Goal: Task Accomplishment & Management: Manage account settings

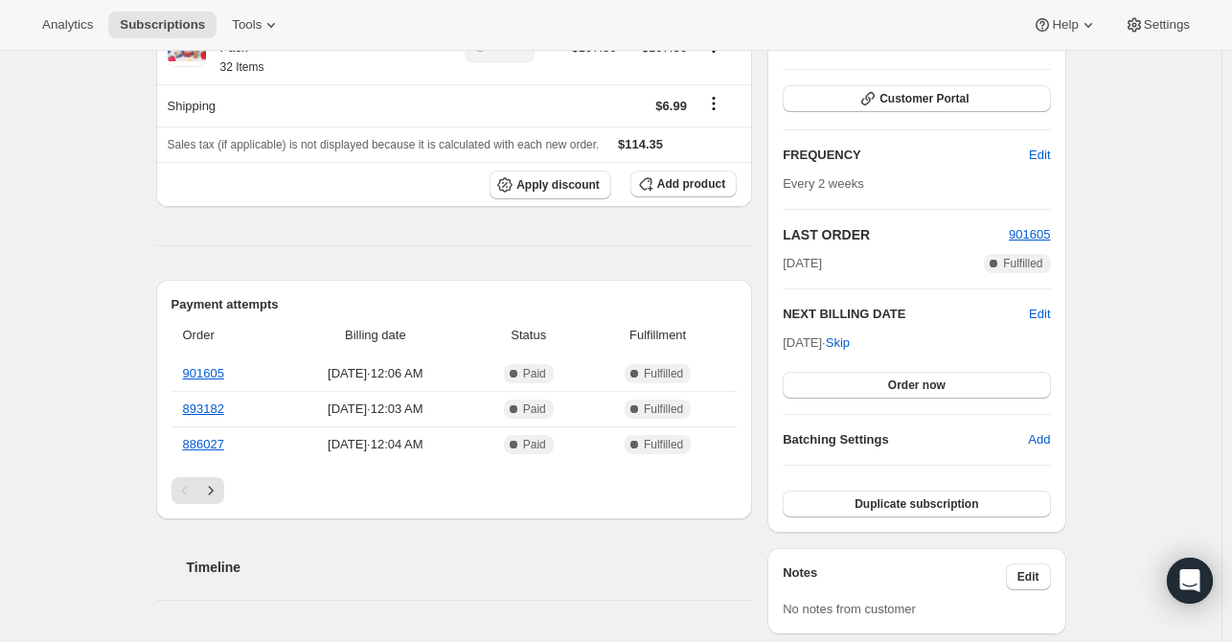
scroll to position [287, 0]
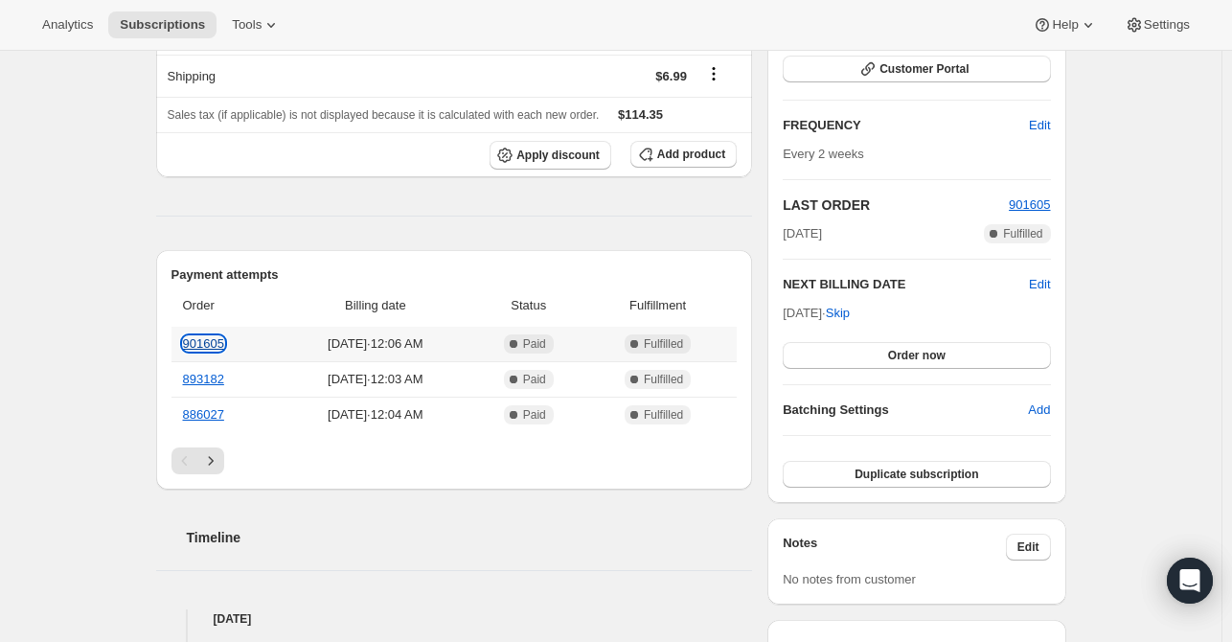
click at [208, 336] on link "901605" at bounding box center [203, 343] width 41 height 14
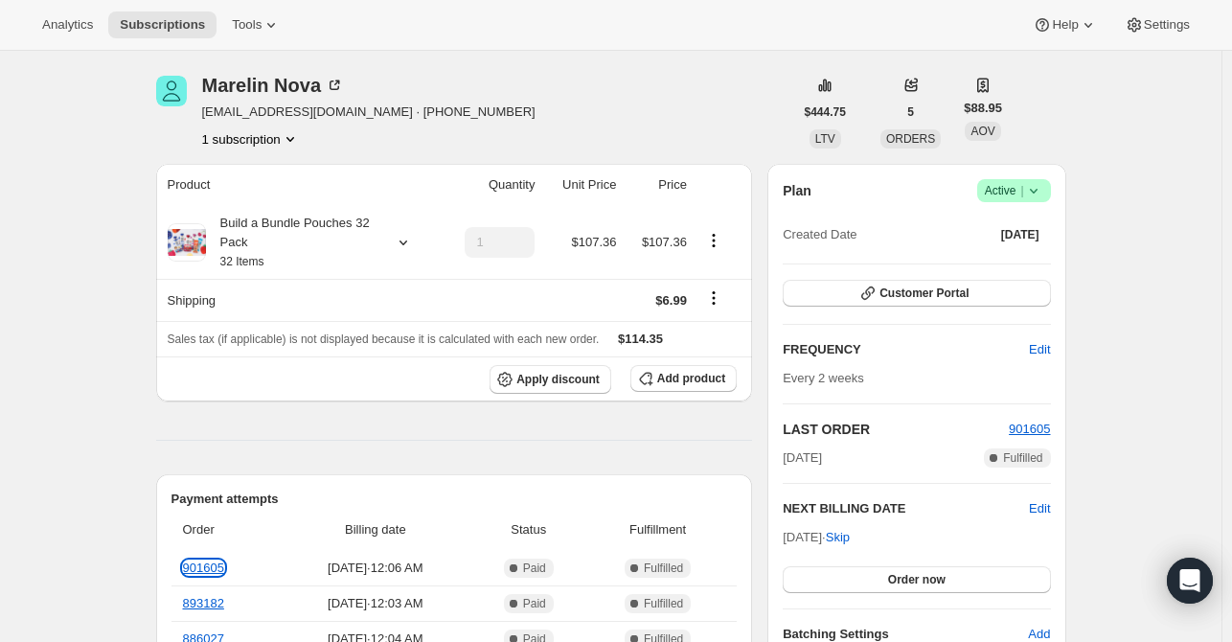
scroll to position [0, 0]
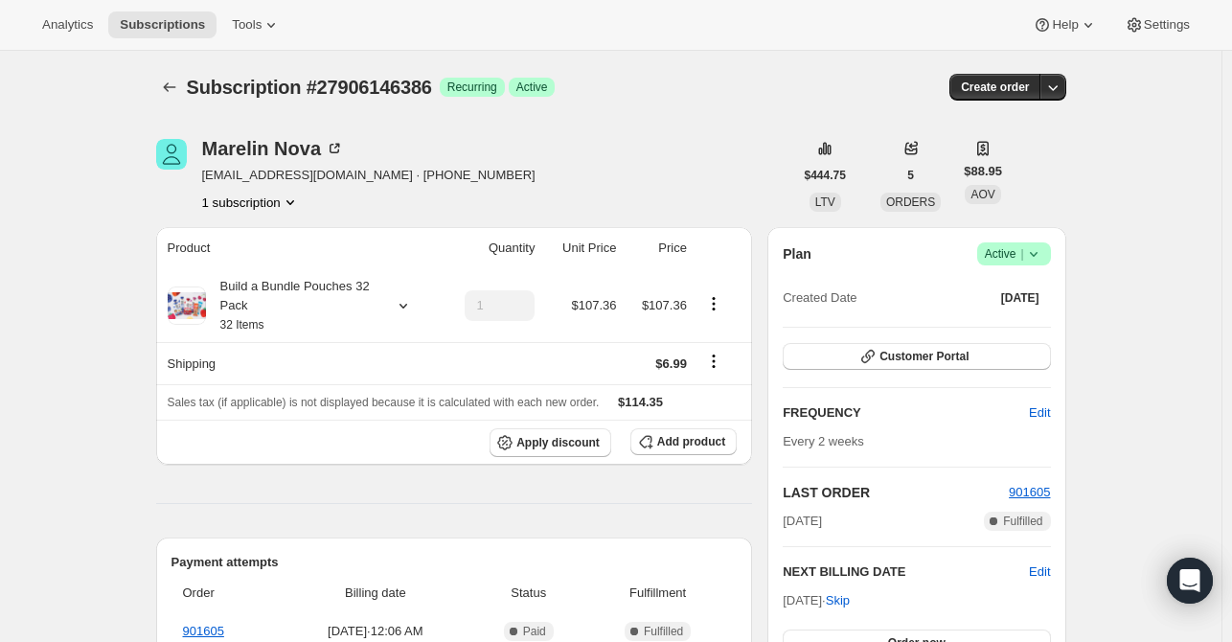
click at [174, 74] on button "Subscriptions" at bounding box center [169, 87] width 27 height 27
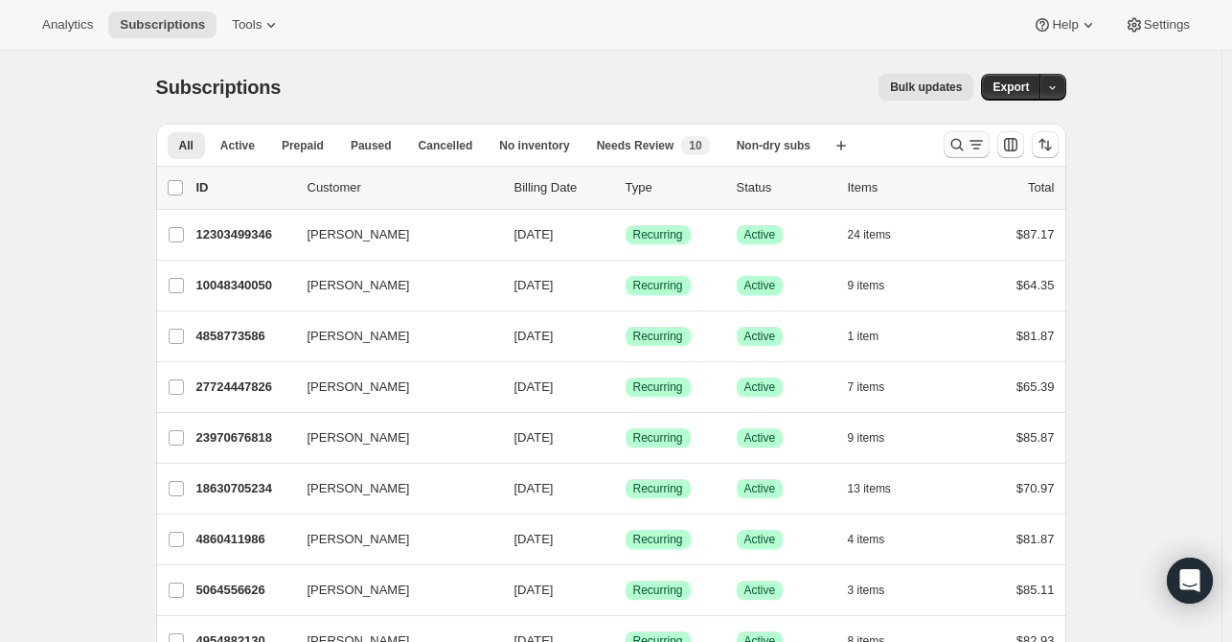
click at [957, 148] on icon "Search and filter results" at bounding box center [956, 144] width 19 height 19
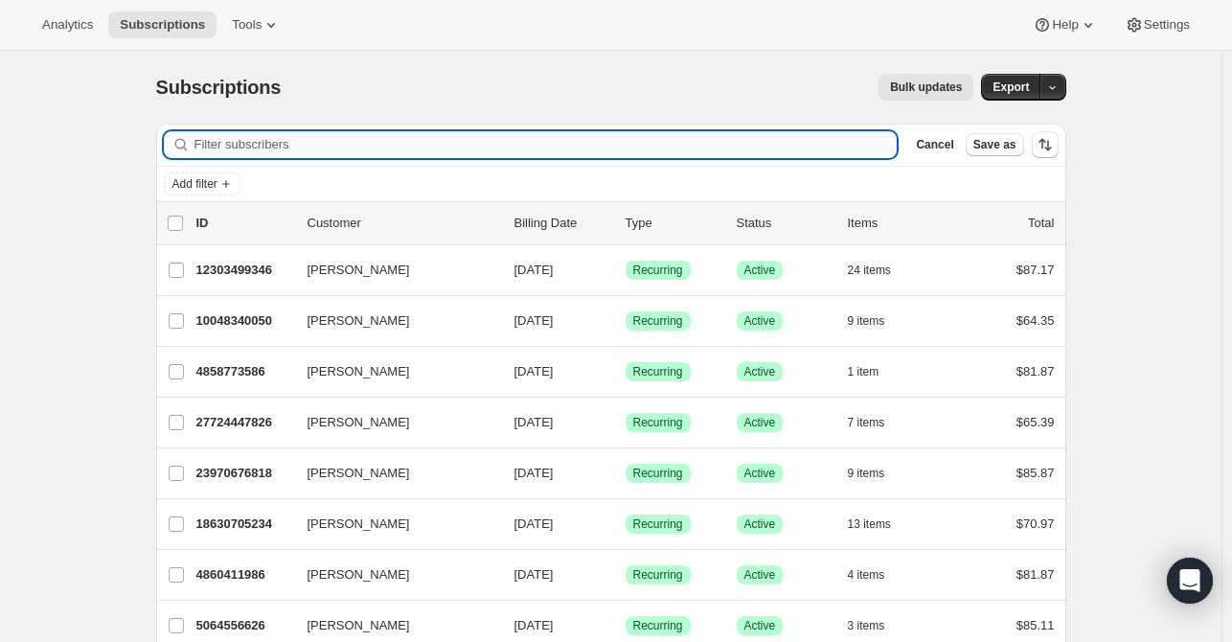
click at [417, 147] on input "Filter subscribers" at bounding box center [545, 144] width 703 height 27
paste input "[EMAIL_ADDRESS][DOMAIN_NAME]"
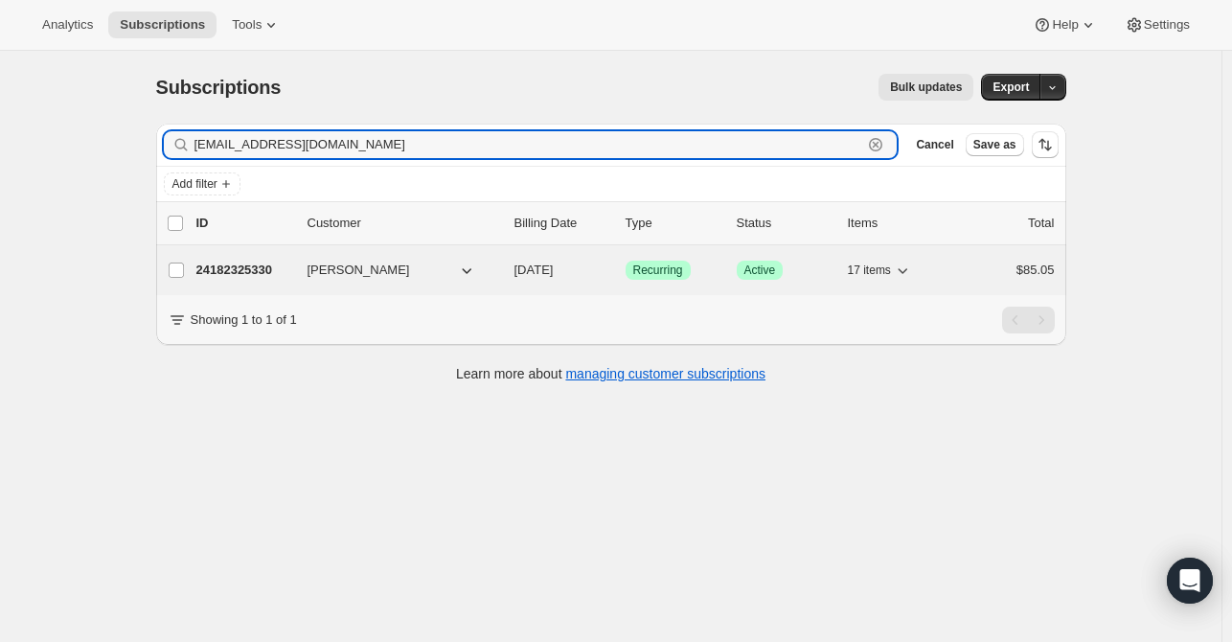
type input "[EMAIL_ADDRESS][DOMAIN_NAME]"
click at [220, 269] on p "24182325330" at bounding box center [244, 270] width 96 height 19
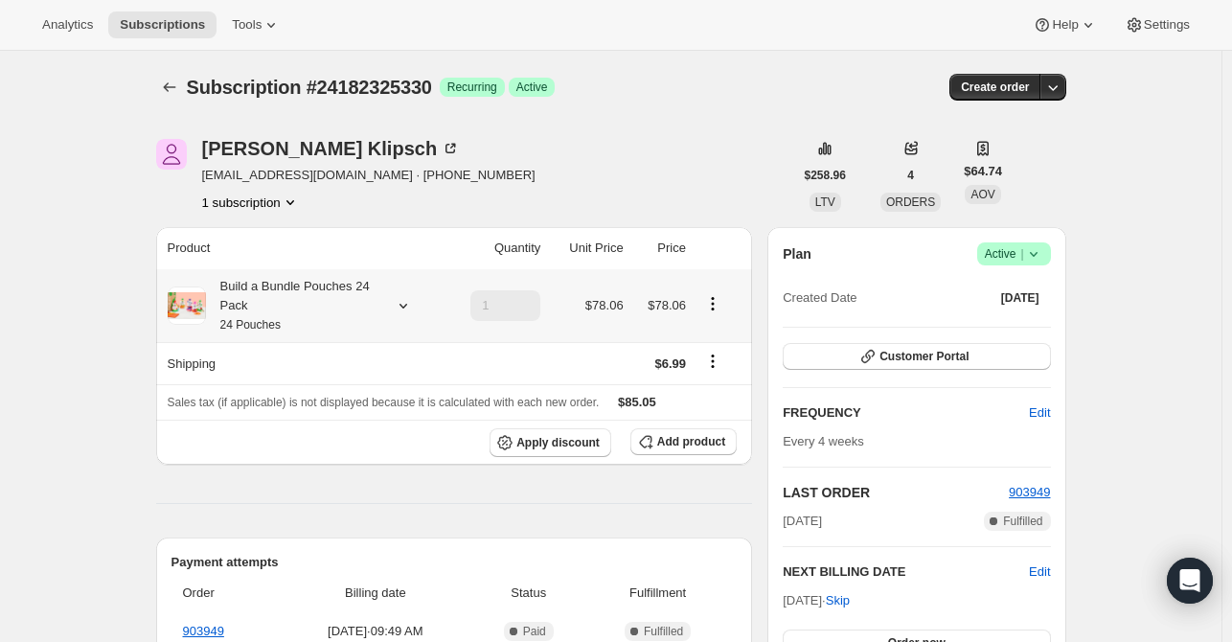
click at [407, 290] on div "Build a Bundle Pouches 24 Pack 24 Pouches" at bounding box center [303, 305] width 271 height 57
click at [413, 298] on icon at bounding box center [403, 305] width 19 height 19
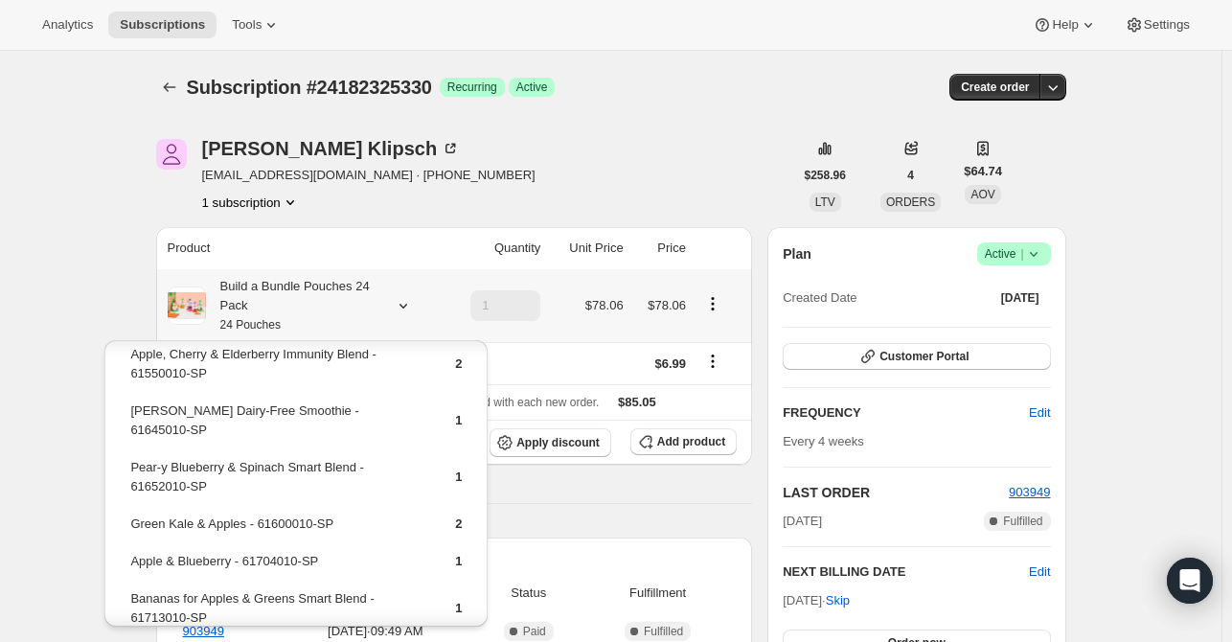
scroll to position [287, 0]
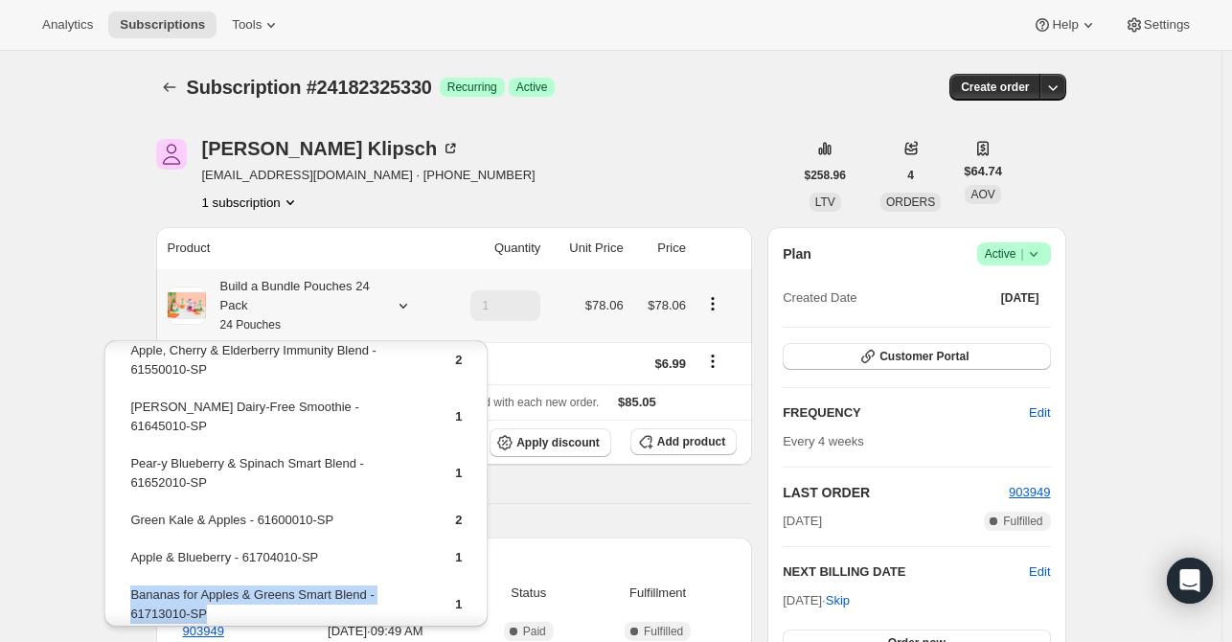
drag, startPoint x: 230, startPoint y: 588, endPoint x: 130, endPoint y: 579, distance: 100.1
click at [130, 584] on td "Bananas for Apples & Greens Smart Blend - 61713010-SP" at bounding box center [275, 611] width 293 height 55
drag, startPoint x: 142, startPoint y: 580, endPoint x: 152, endPoint y: 585, distance: 12.0
copy td "Bananas for Apples & Greens Smart Blend - 61713010-SP"
click at [685, 435] on span "Add product" at bounding box center [691, 441] width 68 height 15
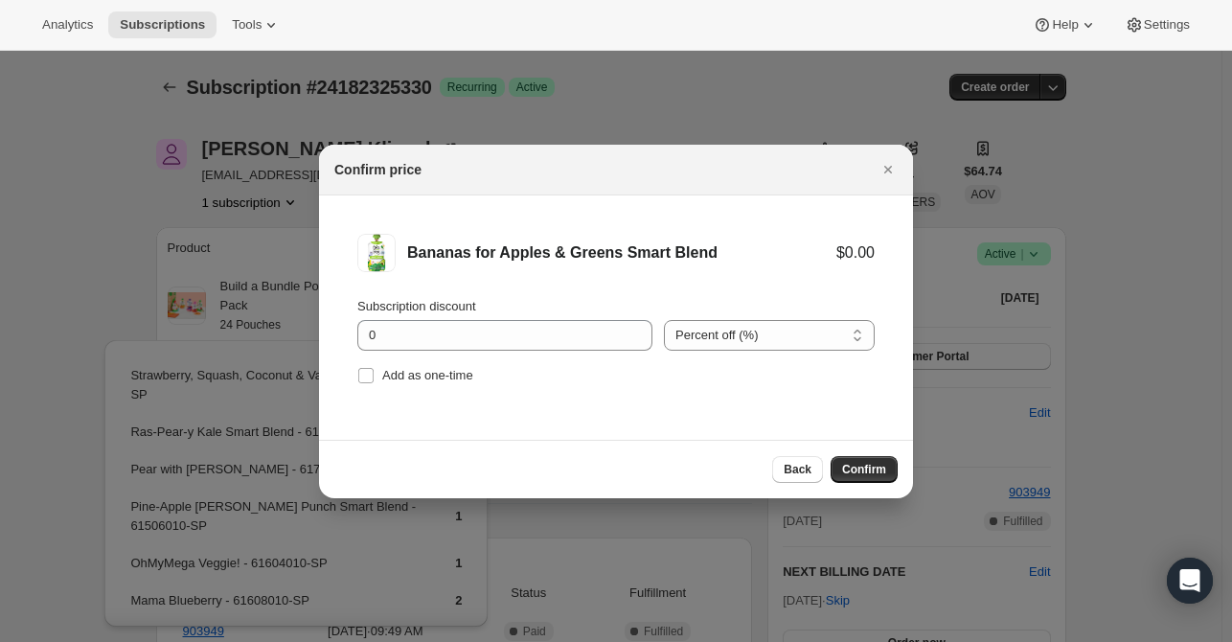
drag, startPoint x: 395, startPoint y: 376, endPoint x: 522, endPoint y: 407, distance: 131.0
click at [395, 379] on span "Add as one-time" at bounding box center [427, 375] width 91 height 14
click at [374, 379] on input "Add as one-time" at bounding box center [365, 375] width 15 height 15
checkbox input "true"
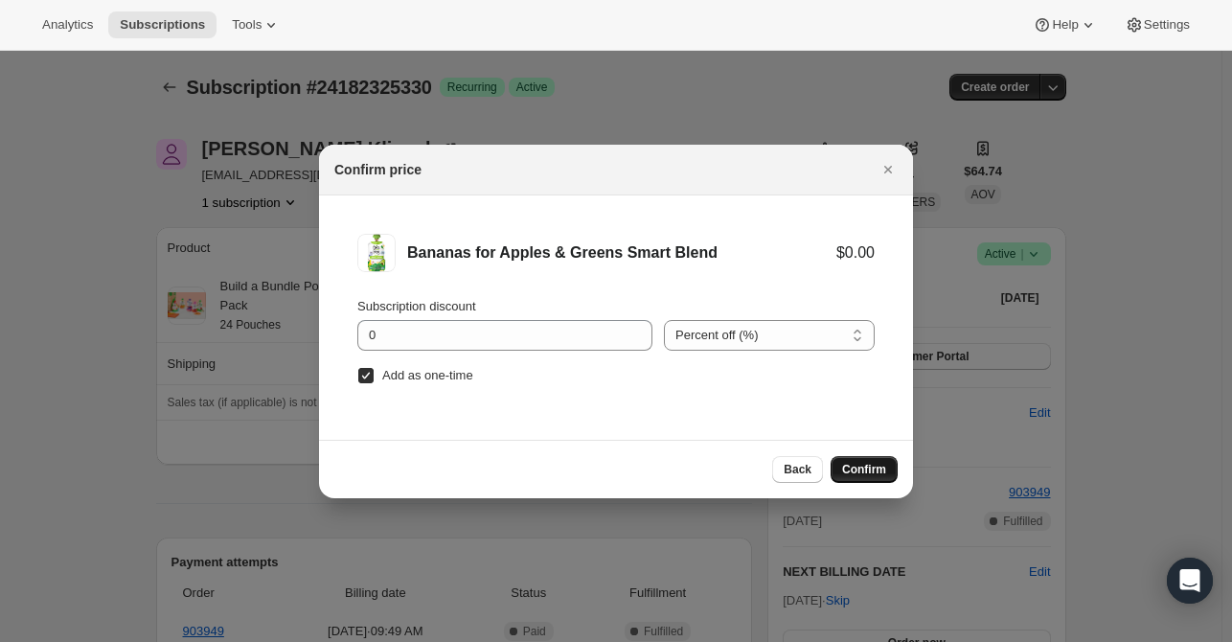
click at [862, 464] on span "Confirm" at bounding box center [864, 469] width 44 height 15
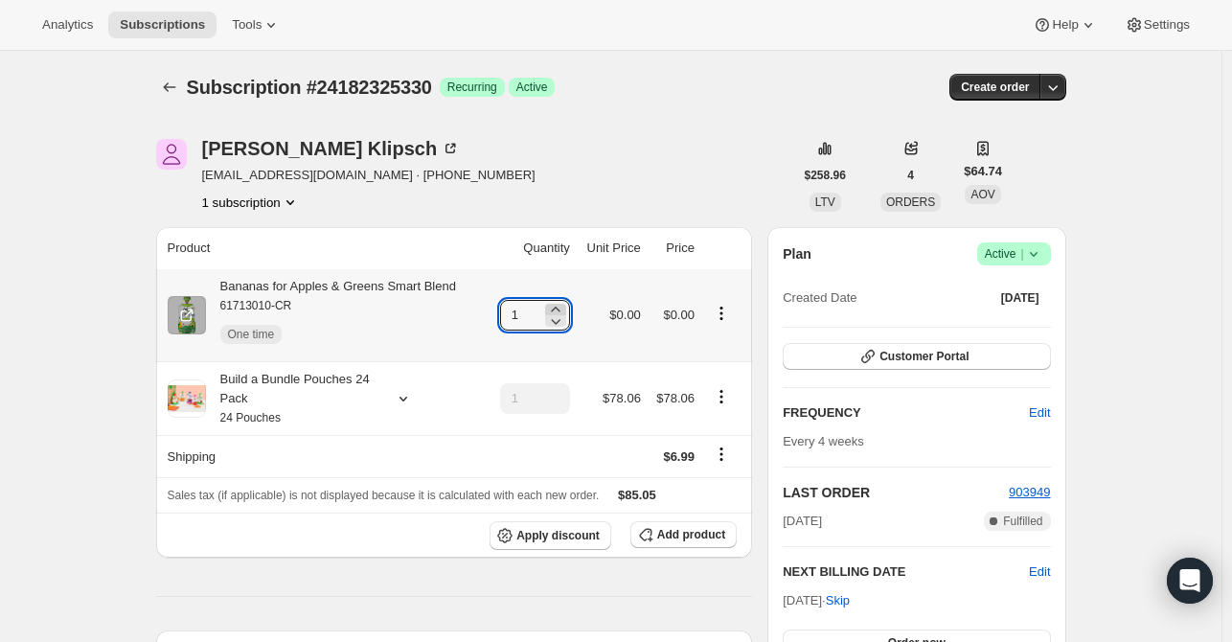
click at [561, 307] on icon at bounding box center [555, 309] width 19 height 19
type input "3"
click at [170, 83] on icon "Subscriptions" at bounding box center [169, 87] width 19 height 19
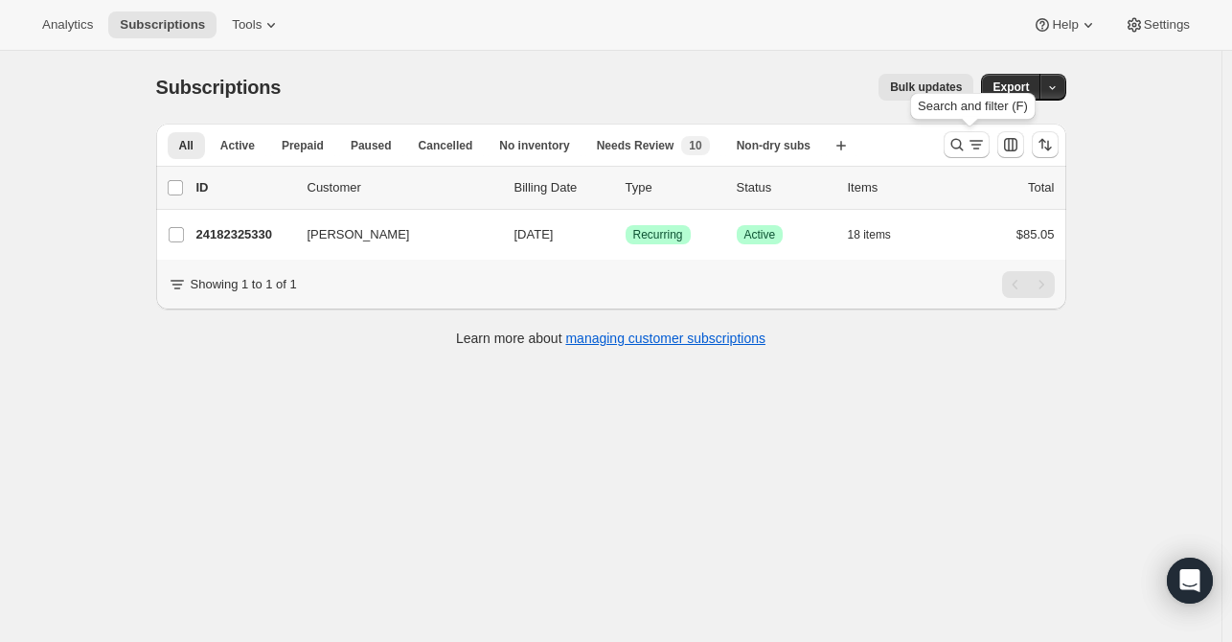
drag, startPoint x: 950, startPoint y: 138, endPoint x: 887, endPoint y: 113, distance: 68.0
click at [950, 138] on button "Search and filter results" at bounding box center [967, 144] width 46 height 27
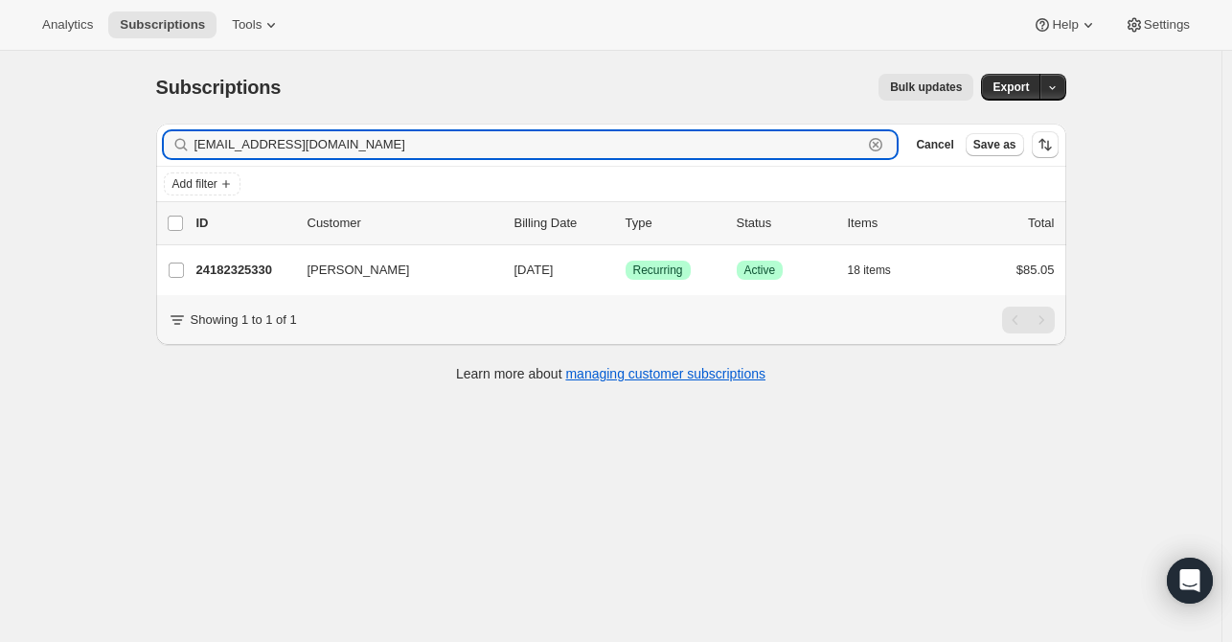
drag, startPoint x: 642, startPoint y: 150, endPoint x: 166, endPoint y: 135, distance: 476.3
click at [166, 135] on div "Filter subscribers [EMAIL_ADDRESS][DOMAIN_NAME] Clear Cancel Save as" at bounding box center [611, 145] width 910 height 42
paste input "mccanntza12"
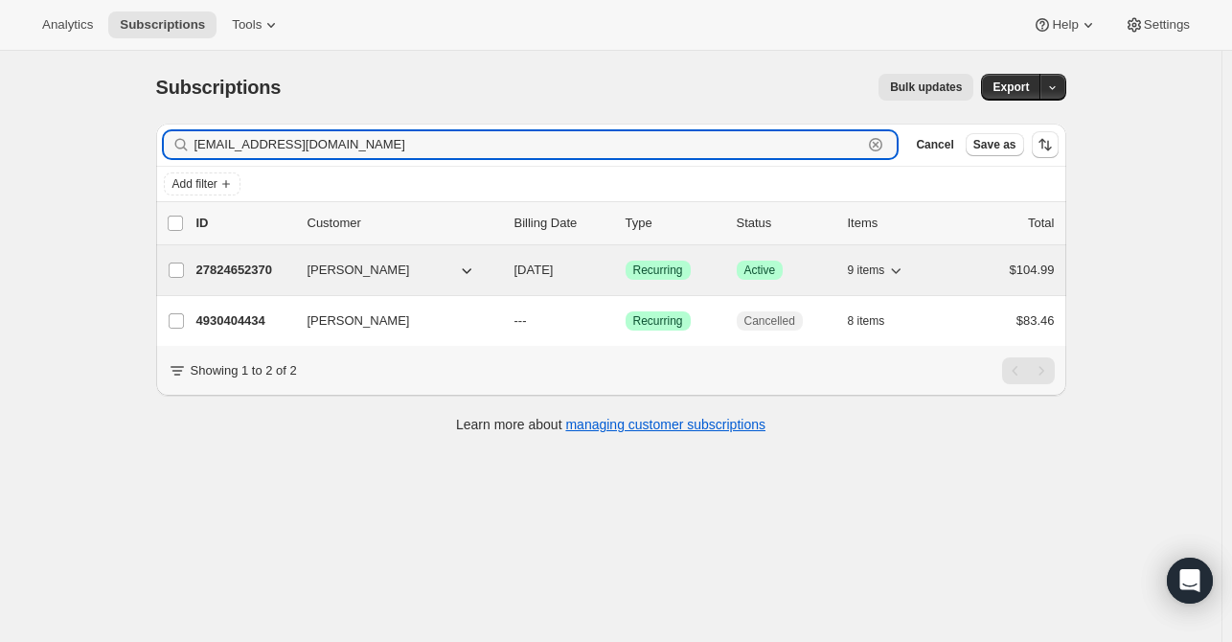
type input "[EMAIL_ADDRESS][DOMAIN_NAME]"
click at [234, 257] on div "27824652370 [PERSON_NAME] [DATE] Success Recurring Success Active 9 items $104.…" at bounding box center [625, 270] width 858 height 27
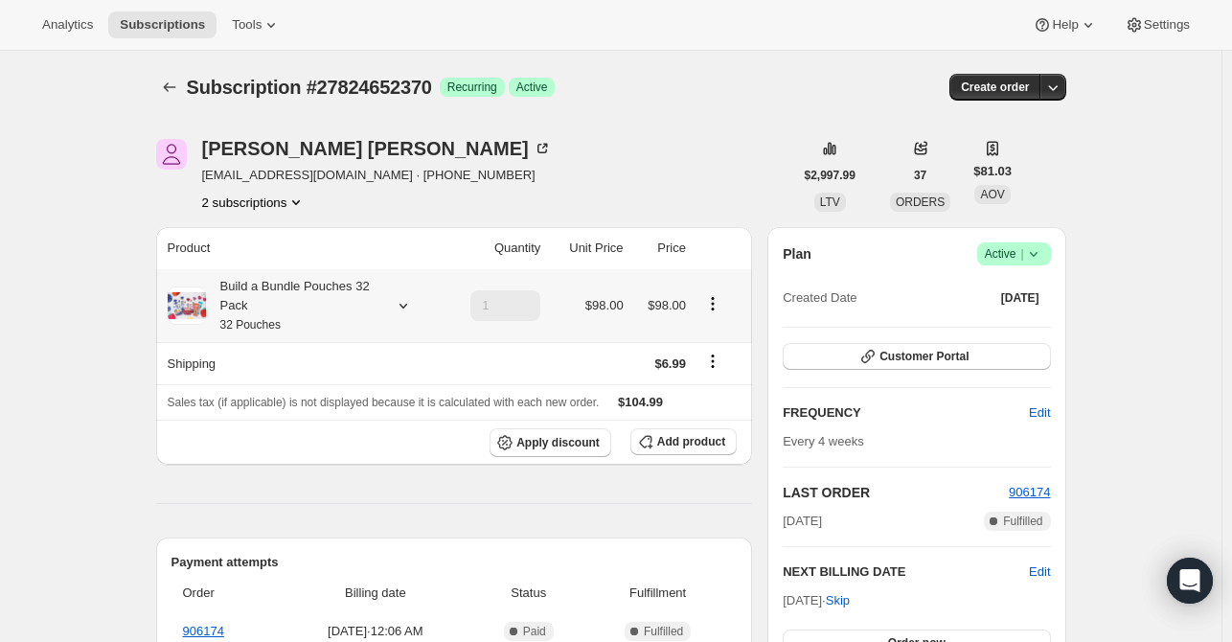
click at [407, 305] on icon at bounding box center [403, 305] width 19 height 19
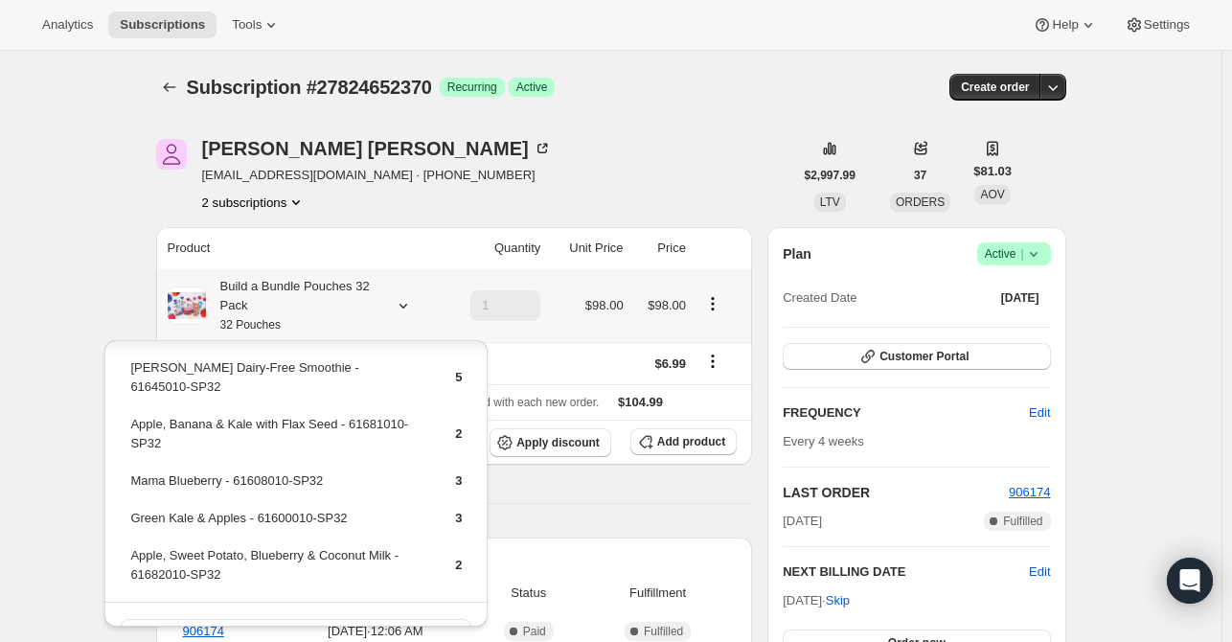
scroll to position [226, 0]
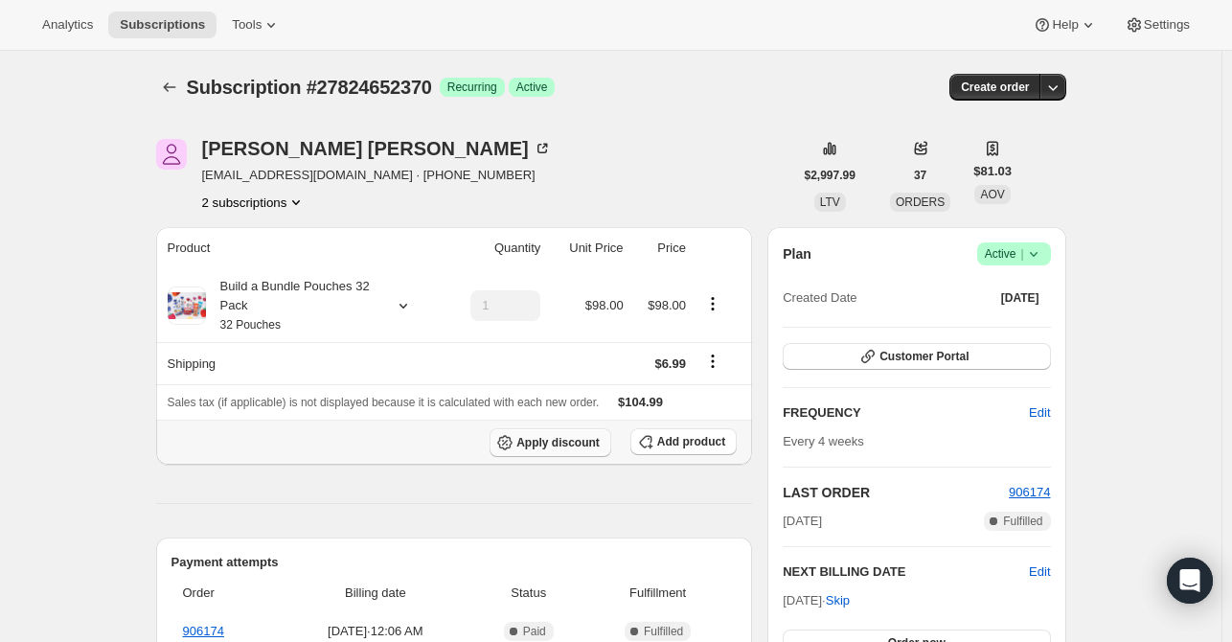
click at [568, 440] on span "Apply discount" at bounding box center [557, 442] width 83 height 15
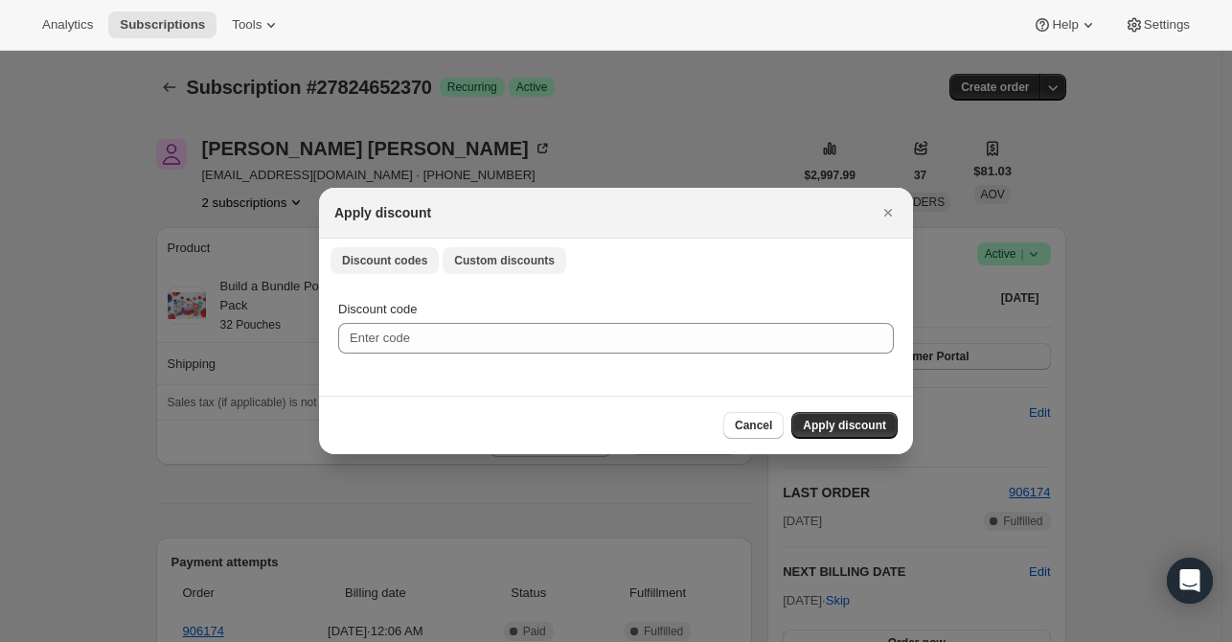
click at [467, 268] on button "Custom discounts" at bounding box center [505, 260] width 124 height 27
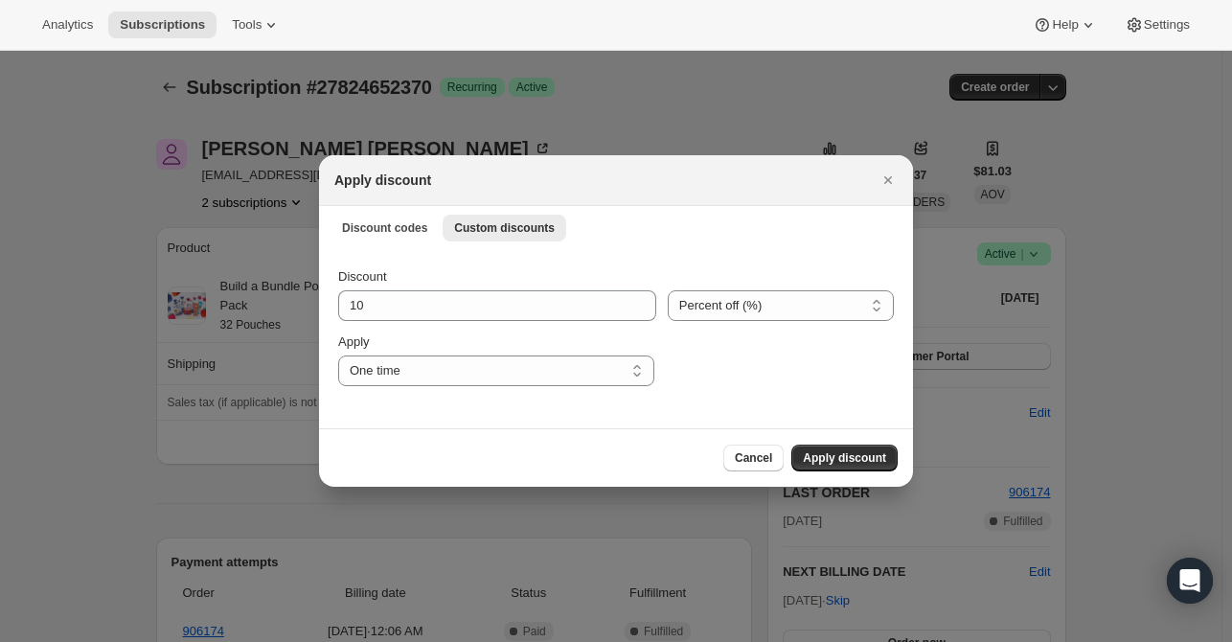
click at [818, 452] on span "Apply discount" at bounding box center [844, 457] width 83 height 15
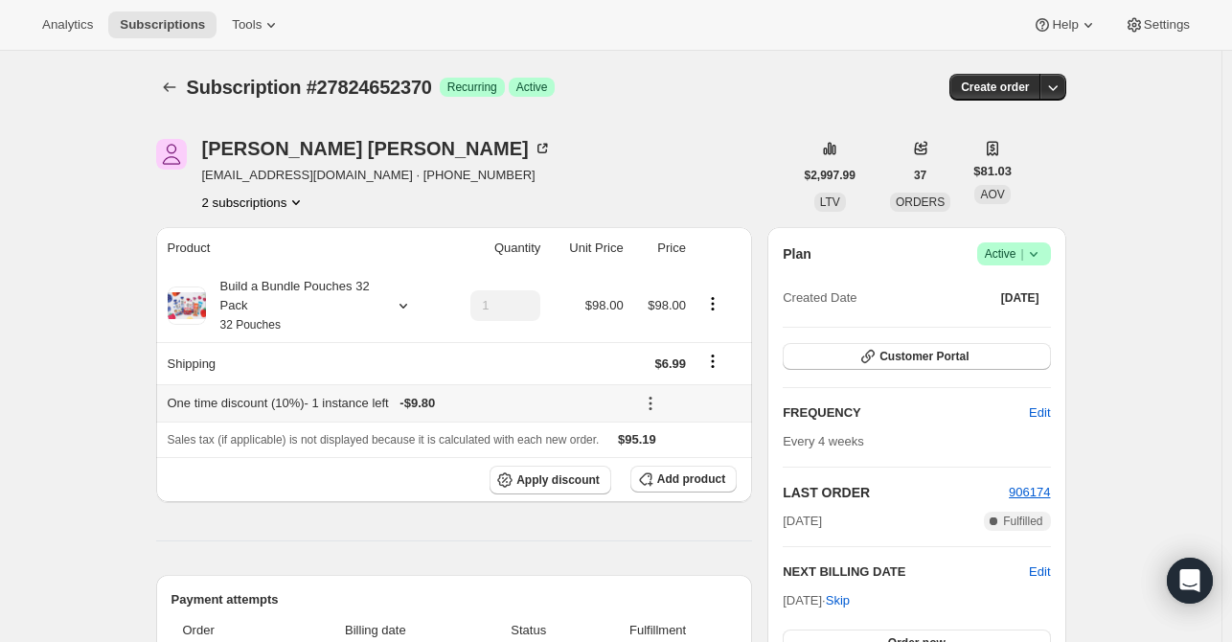
click at [651, 407] on icon at bounding box center [650, 408] width 3 height 3
click at [686, 427] on button "Edit" at bounding box center [694, 438] width 57 height 31
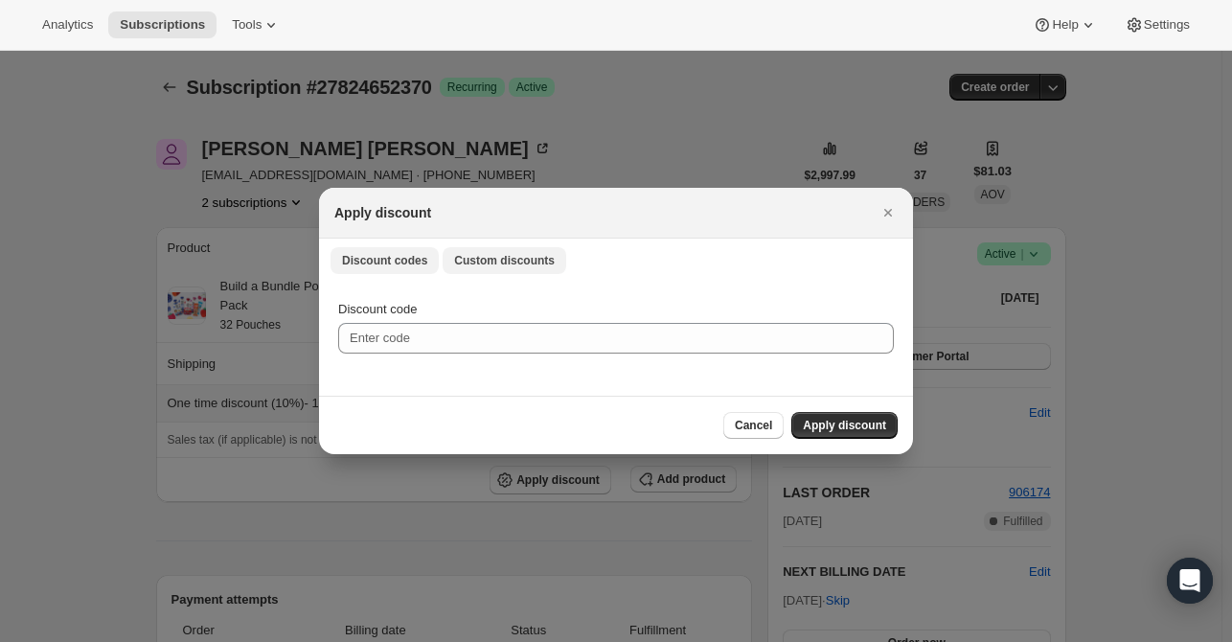
click at [485, 266] on span "Custom discounts" at bounding box center [504, 260] width 101 height 15
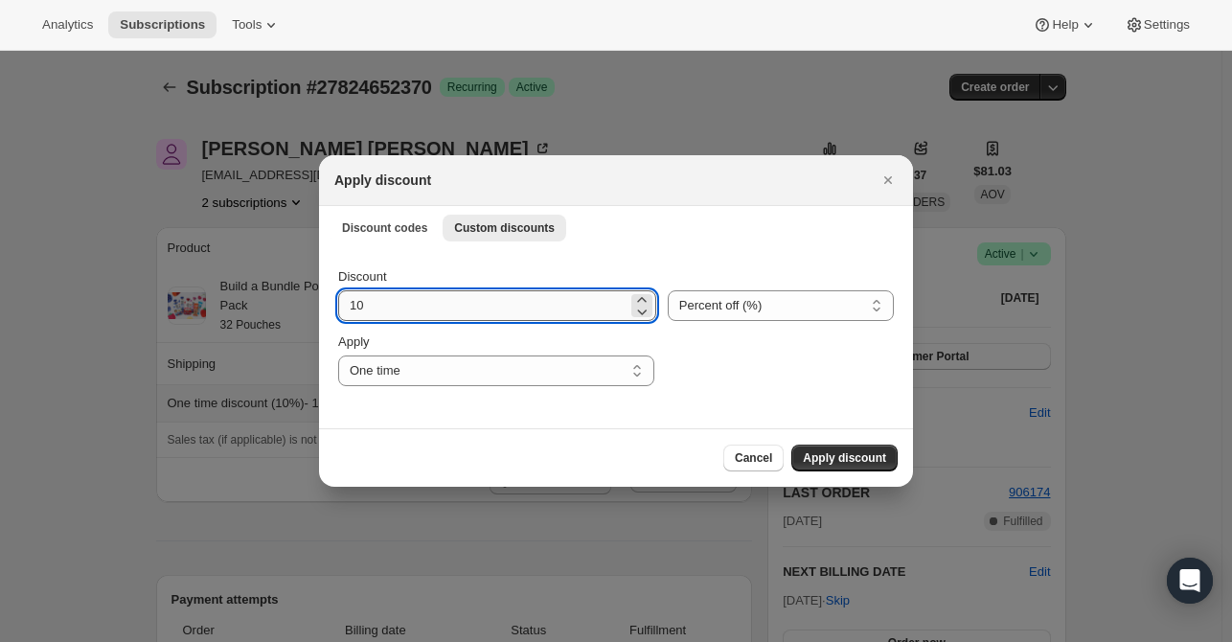
click at [418, 307] on input "10" at bounding box center [482, 305] width 289 height 31
type input "15"
click at [862, 467] on button "Apply discount" at bounding box center [844, 457] width 106 height 27
